Goal: Task Accomplishment & Management: Manage account settings

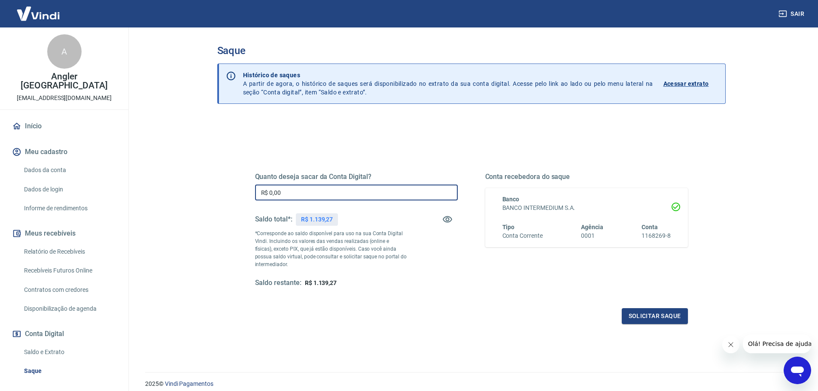
click at [287, 200] on input "R$ 0,00" at bounding box center [356, 193] width 203 height 16
type input "R$ 1.139,27"
click at [652, 315] on button "Solicitar saque" at bounding box center [655, 316] width 66 height 16
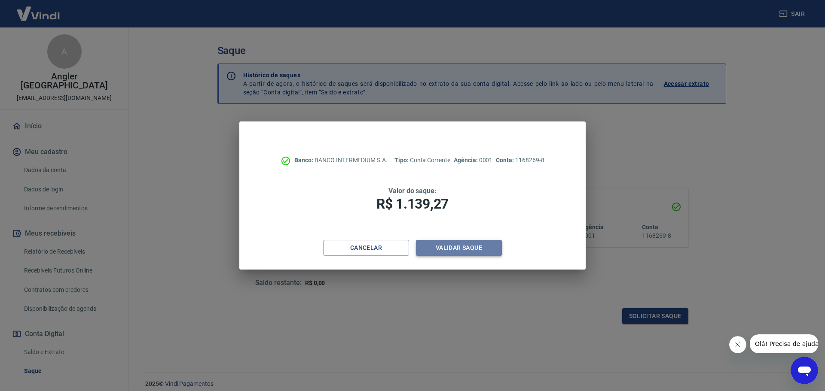
click at [472, 253] on button "Validar saque" at bounding box center [459, 248] width 86 height 16
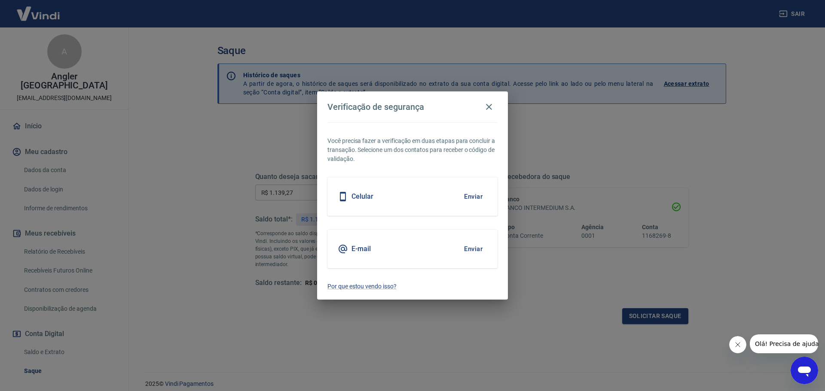
click at [472, 249] on button "Enviar" at bounding box center [473, 249] width 28 height 18
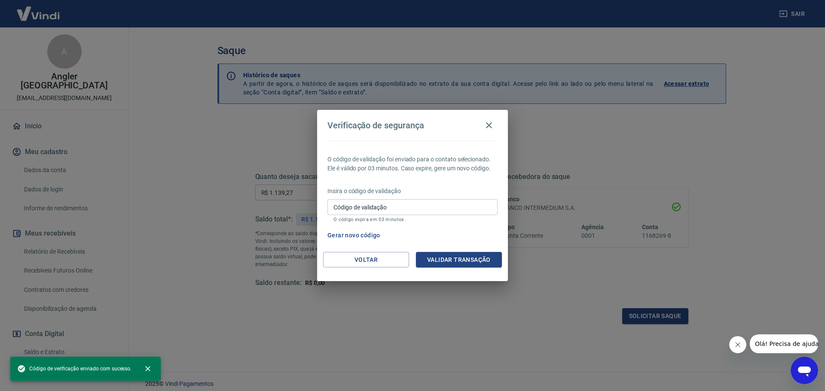
click at [427, 213] on input "Código de validação" at bounding box center [412, 207] width 170 height 16
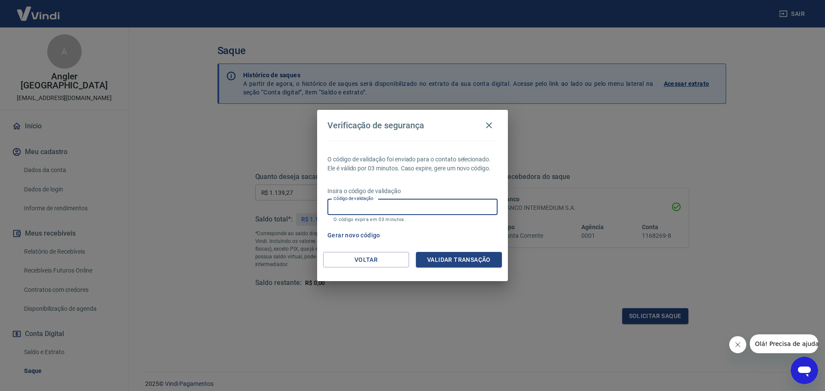
paste input "122881"
type input "122881"
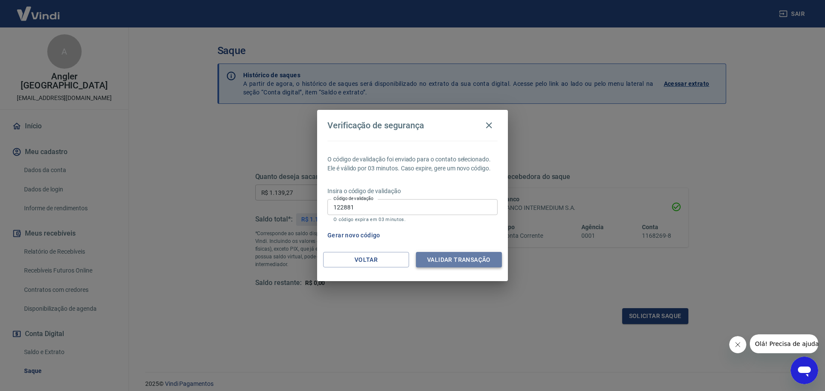
click at [477, 256] on button "Validar transação" at bounding box center [459, 260] width 86 height 16
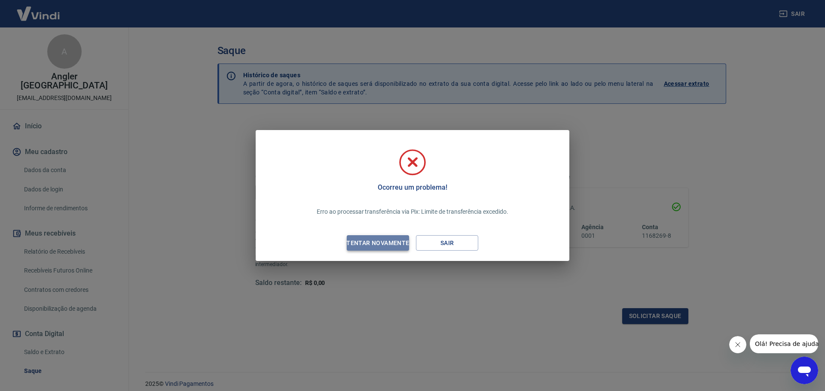
click at [384, 244] on div "Tentar novamente" at bounding box center [377, 243] width 83 height 11
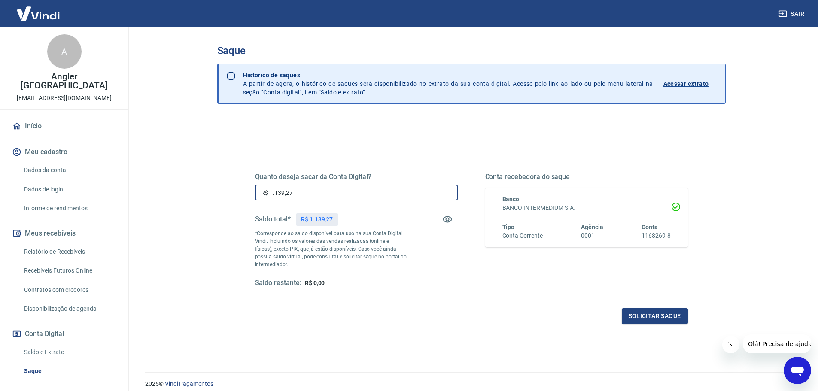
click at [329, 195] on input "R$ 1.139,27" at bounding box center [356, 193] width 203 height 16
click at [650, 317] on button "Solicitar saque" at bounding box center [655, 316] width 66 height 16
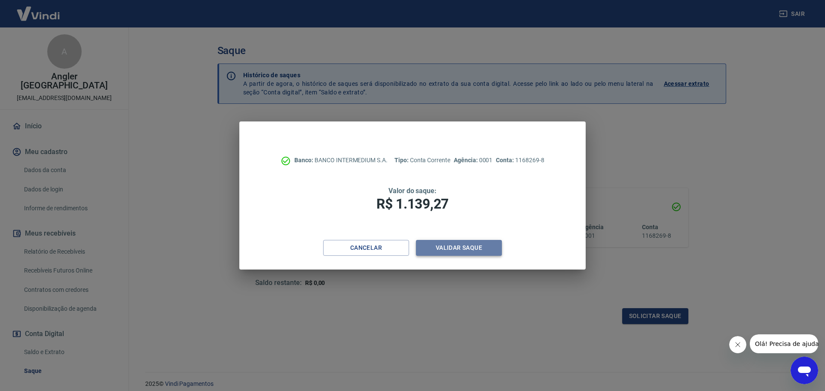
click at [485, 246] on button "Validar saque" at bounding box center [459, 248] width 86 height 16
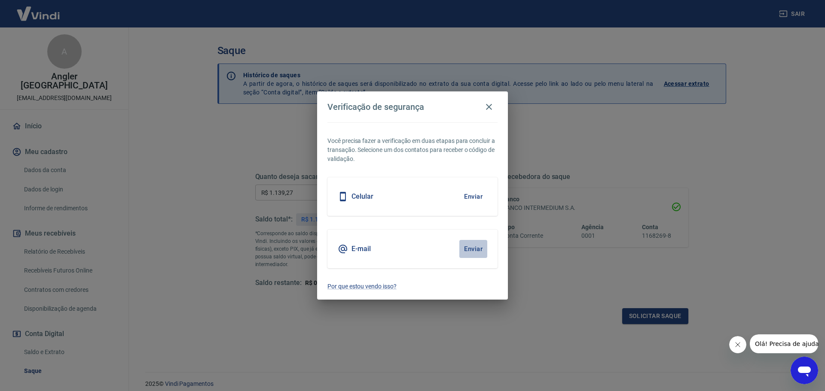
click at [470, 248] on button "Enviar" at bounding box center [473, 249] width 28 height 18
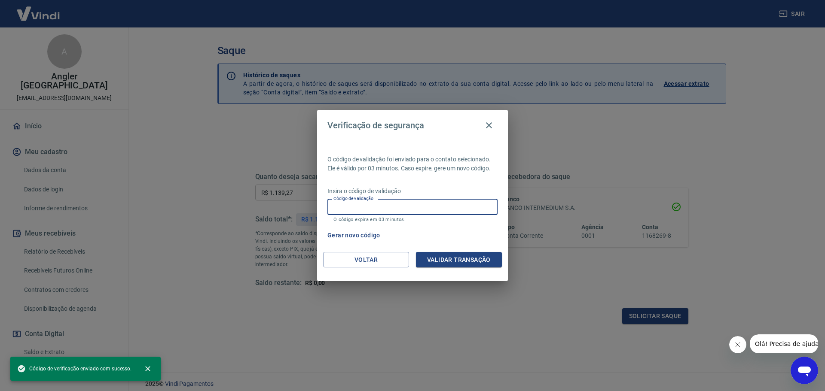
click at [407, 206] on input "Código de validação" at bounding box center [412, 207] width 170 height 16
paste input "609619"
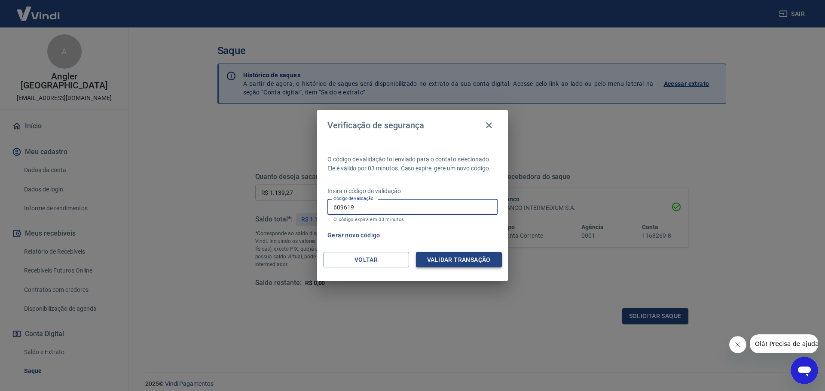
type input "609619"
click at [467, 263] on button "Validar transação" at bounding box center [459, 260] width 86 height 16
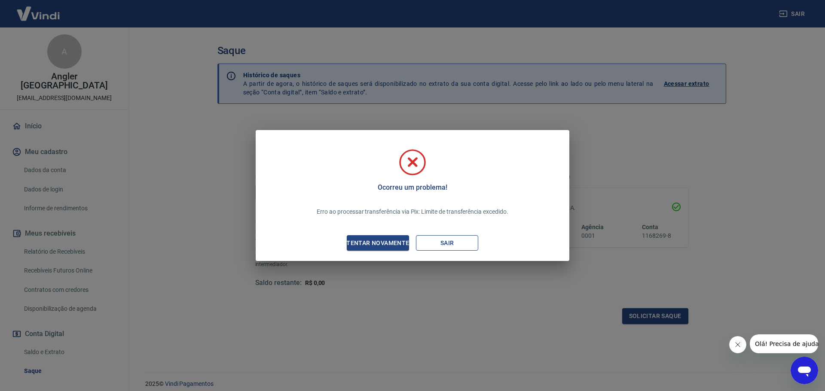
click at [454, 246] on button "Sair" at bounding box center [447, 243] width 62 height 16
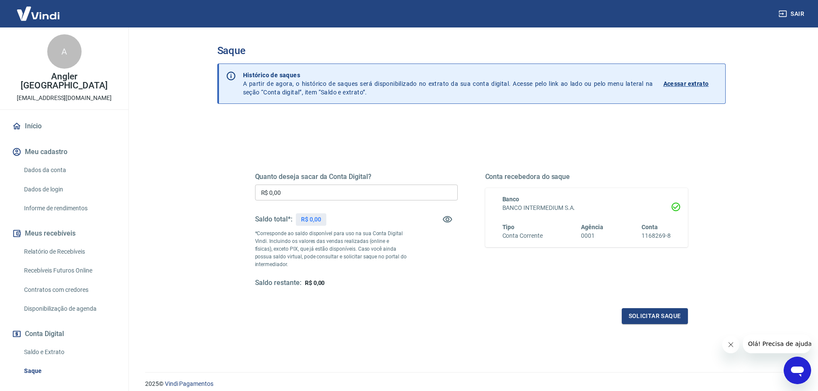
click at [359, 191] on input "R$ 0,00" at bounding box center [356, 193] width 203 height 16
type input "R$ 990,00"
click at [656, 315] on button "Solicitar saque" at bounding box center [655, 316] width 66 height 16
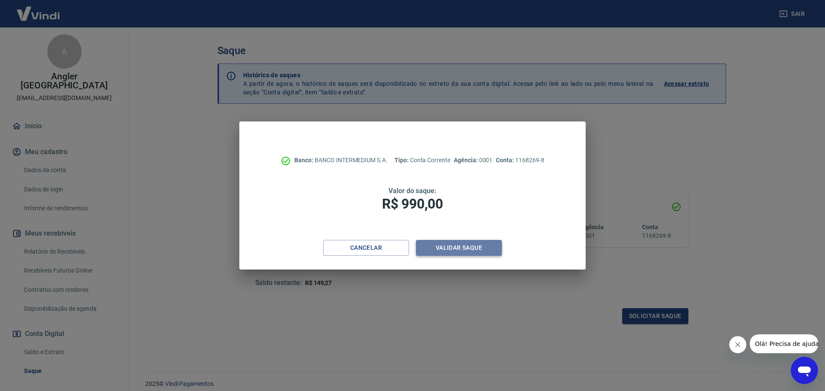
click at [466, 250] on button "Validar saque" at bounding box center [459, 248] width 86 height 16
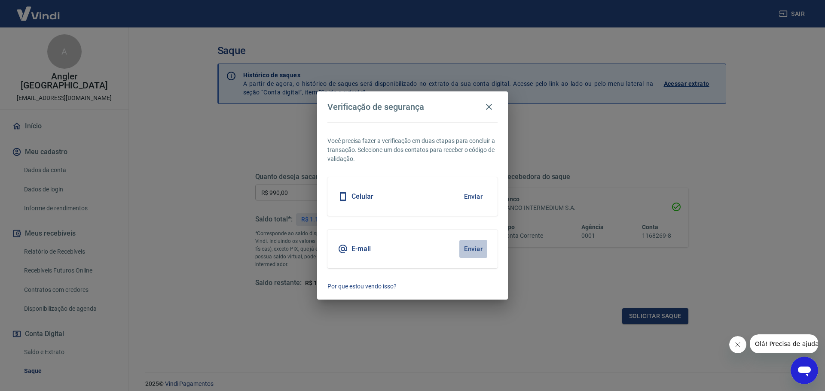
click at [475, 248] on button "Enviar" at bounding box center [473, 249] width 28 height 18
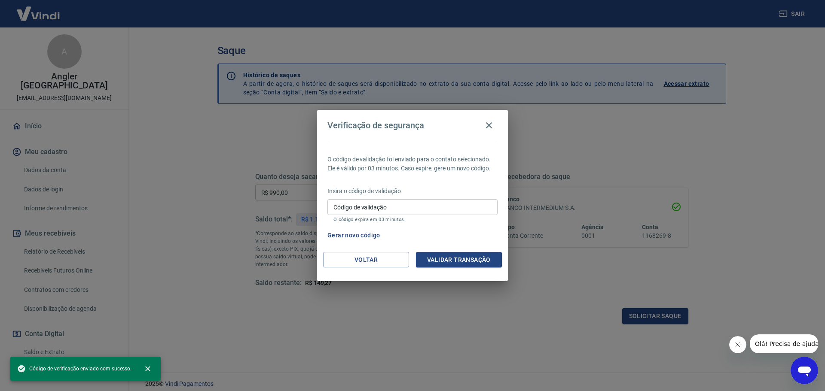
click at [426, 213] on input "Código de validação" at bounding box center [412, 207] width 170 height 16
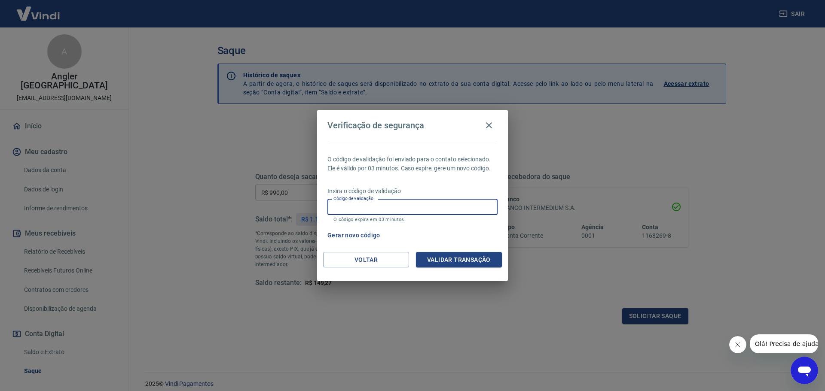
paste input "190962"
type input "190962"
click at [457, 258] on button "Validar transação" at bounding box center [459, 260] width 86 height 16
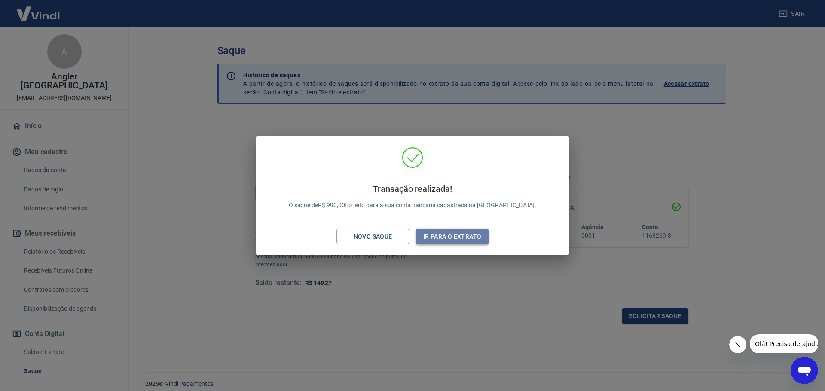
click at [461, 236] on button "Ir para o extrato" at bounding box center [452, 237] width 73 height 16
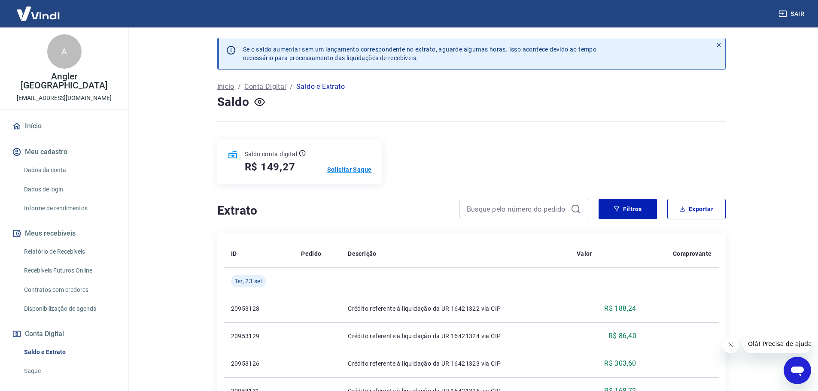
click at [349, 170] on p "Solicitar Saque" at bounding box center [349, 169] width 45 height 9
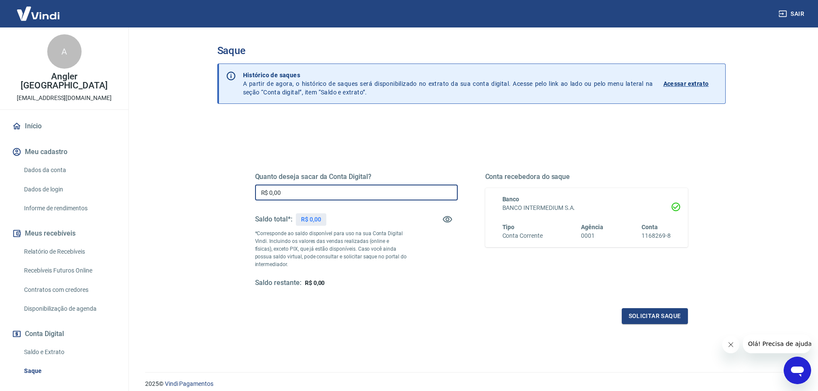
click at [393, 193] on input "R$ 0,00" at bounding box center [356, 193] width 203 height 16
type input "R$ 140,00"
click at [671, 324] on div "Quanto deseja sacar da Conta Digital? R$ 140,00 ​ Saldo total*: R$ 149,27 *Corr…" at bounding box center [472, 235] width 454 height 200
click at [668, 317] on button "Solicitar saque" at bounding box center [655, 316] width 66 height 16
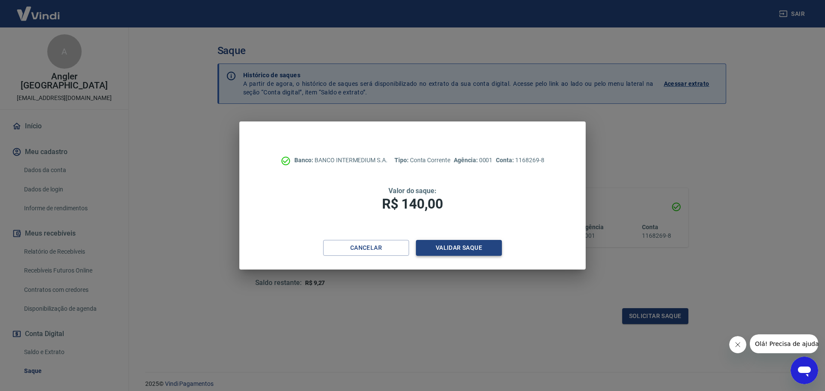
click at [488, 248] on button "Validar saque" at bounding box center [459, 248] width 86 height 16
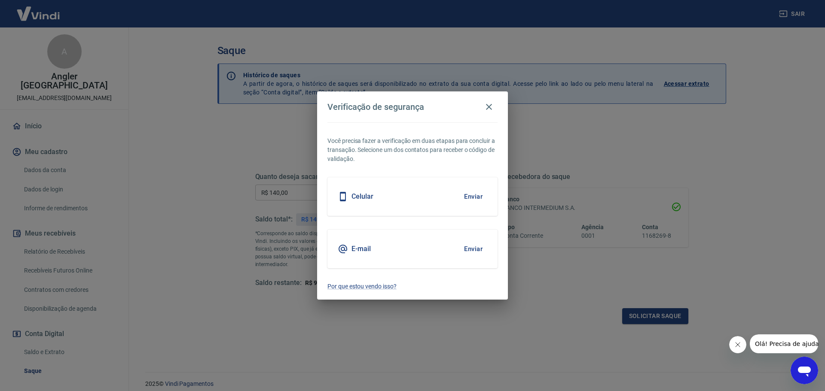
click at [472, 250] on button "Enviar" at bounding box center [473, 249] width 28 height 18
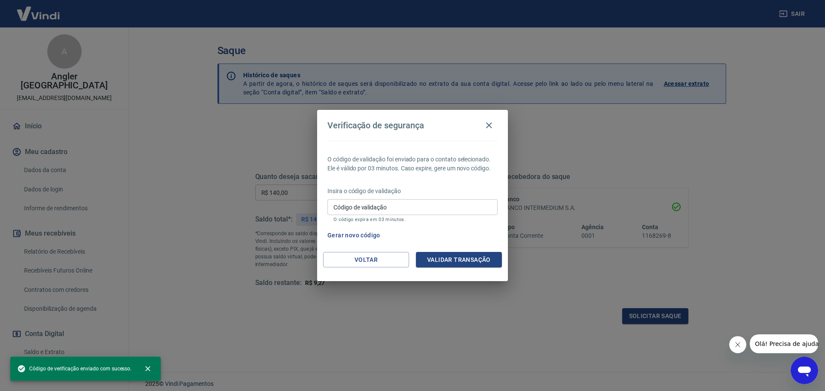
click at [408, 209] on input "Código de validação" at bounding box center [412, 207] width 170 height 16
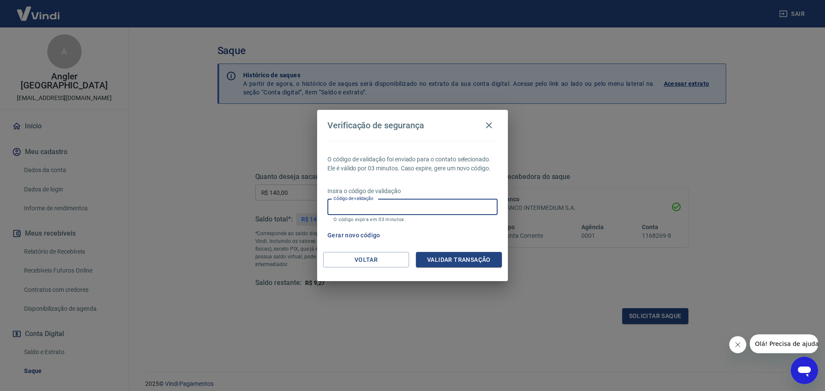
paste input "112148"
type input "112148"
click at [471, 261] on button "Validar transação" at bounding box center [459, 260] width 86 height 16
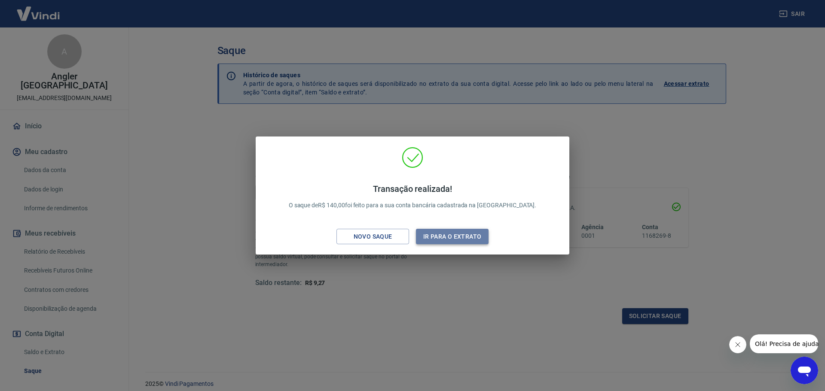
click at [461, 236] on button "Ir para o extrato" at bounding box center [452, 237] width 73 height 16
